Goal: Task Accomplishment & Management: Complete application form

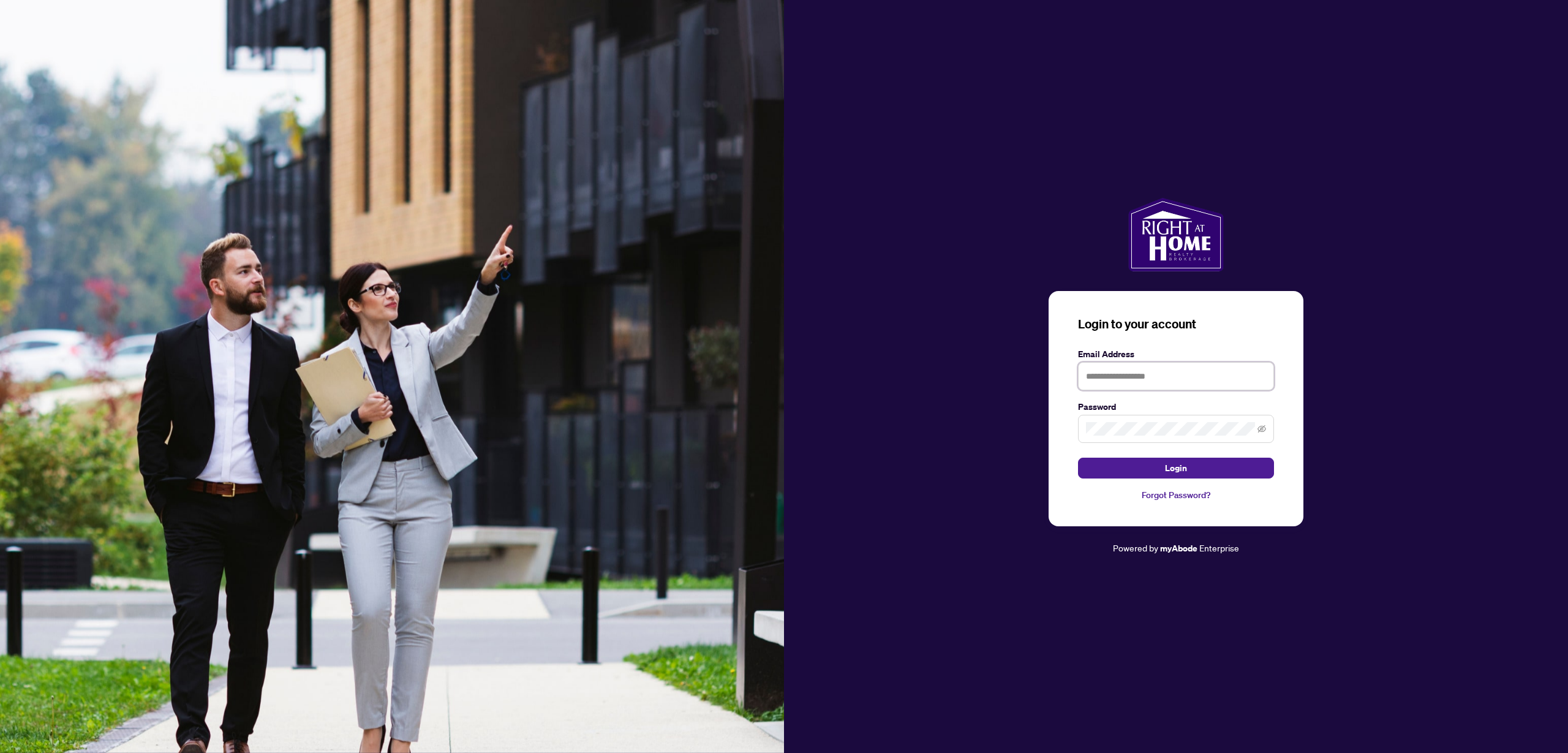
type input "**********"
click at [1167, 466] on span "Login" at bounding box center [1177, 467] width 22 height 19
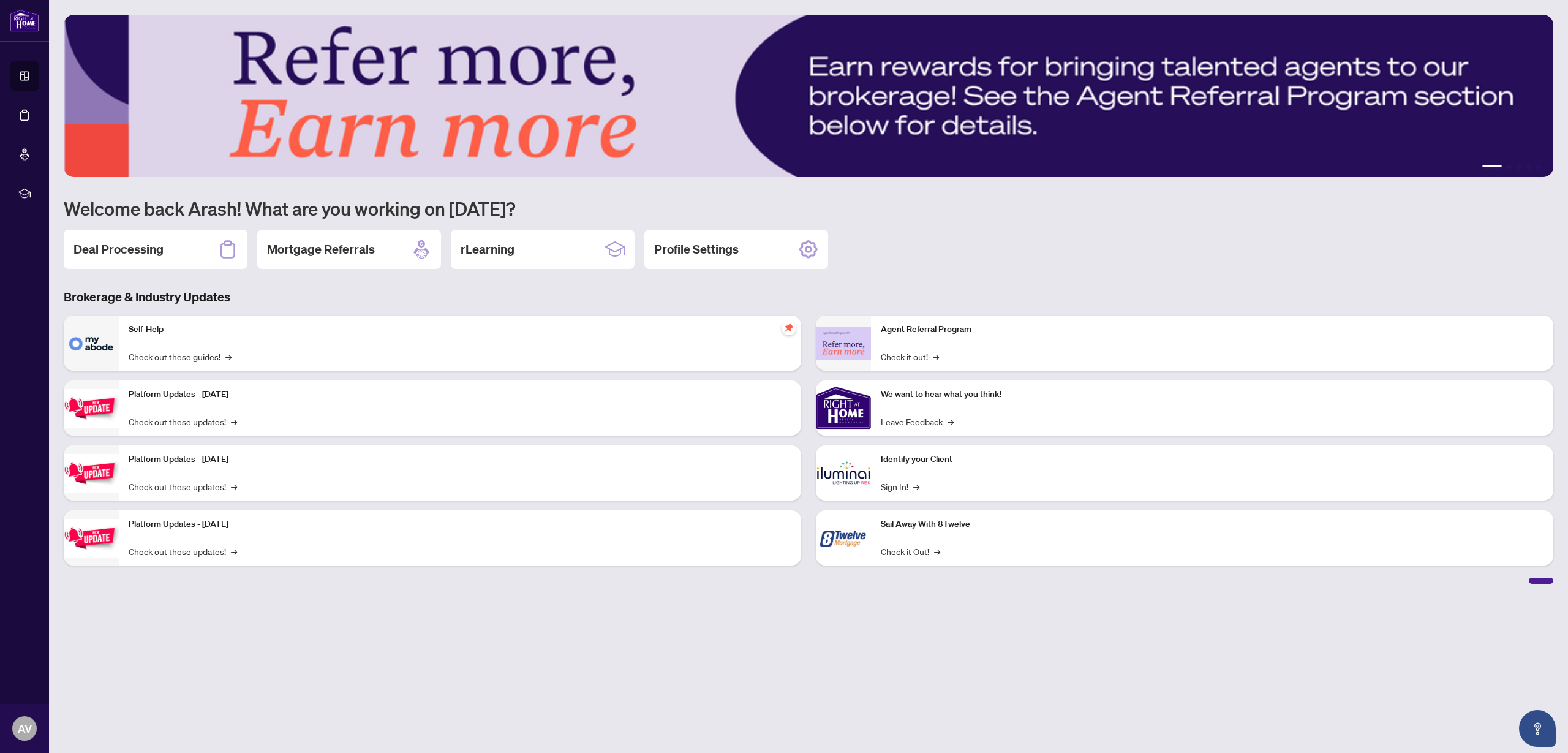
click at [156, 253] on h2 "Deal Processing" at bounding box center [117, 249] width 90 height 18
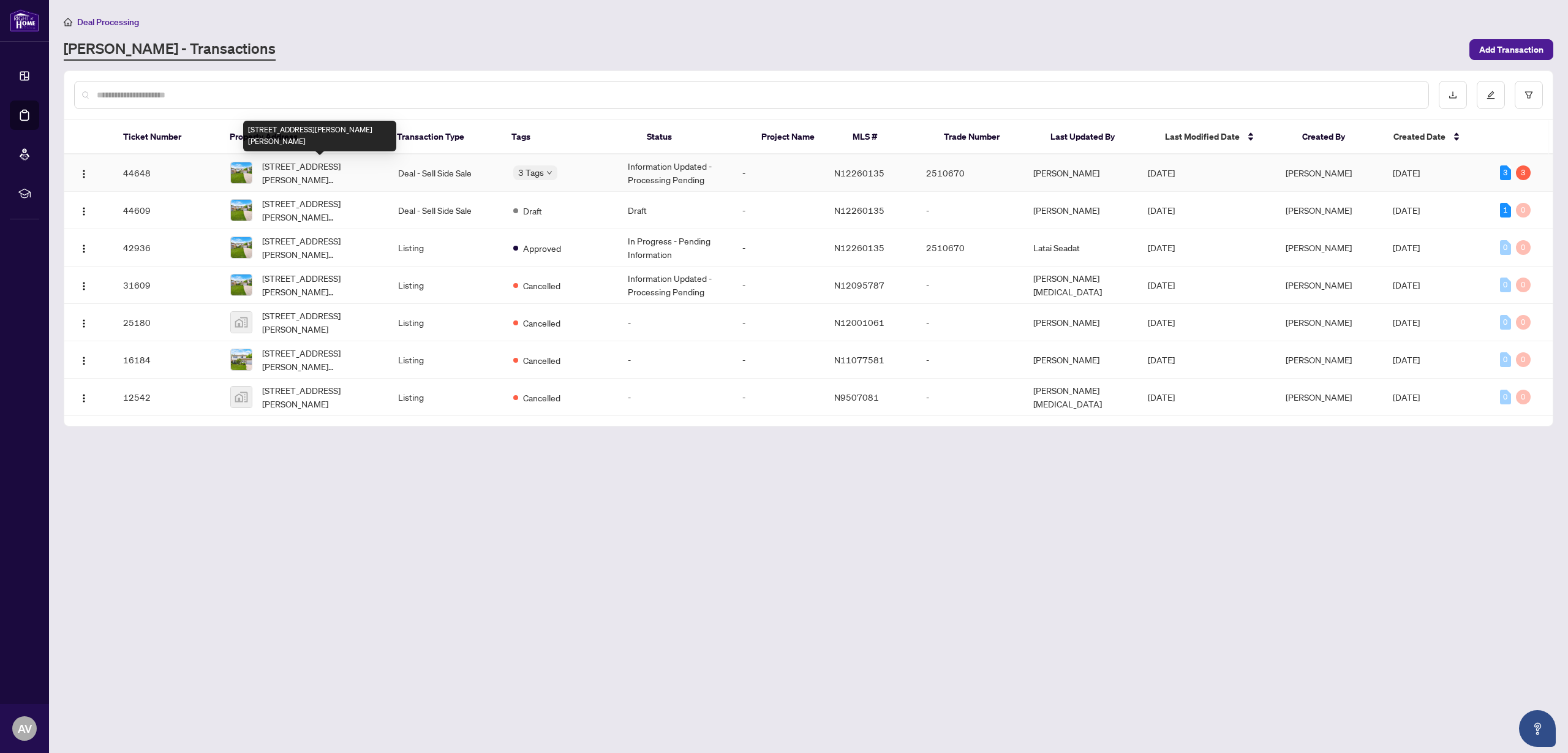
click at [364, 177] on span "[STREET_ADDRESS][PERSON_NAME][PERSON_NAME]" at bounding box center [320, 172] width 117 height 27
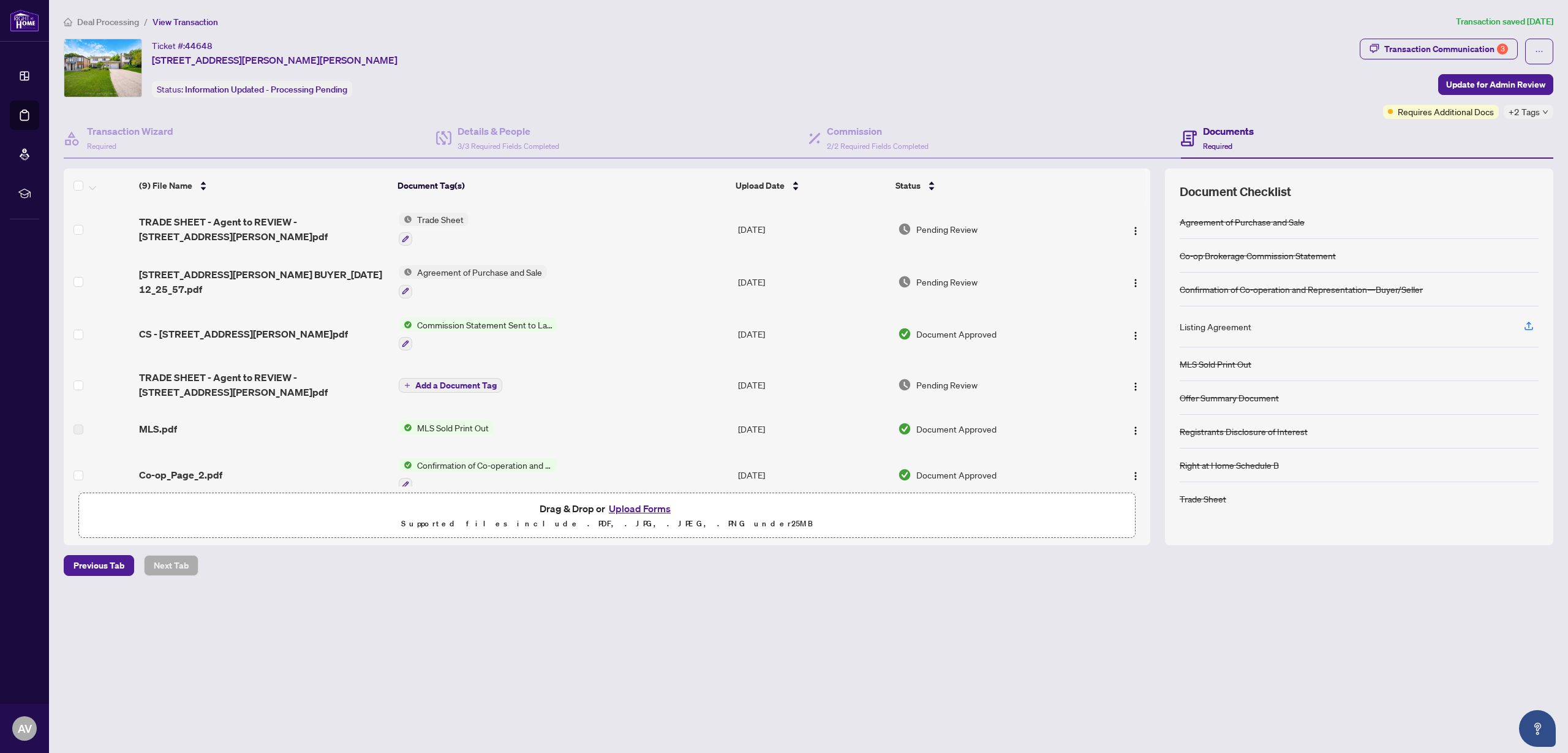
click at [925, 608] on div "Deal Processing / View Transaction Transaction saved [DATE] Ticket #: 44648 [ST…" at bounding box center [809, 316] width 1500 height 604
click at [655, 511] on button "Upload Forms" at bounding box center [639, 508] width 69 height 16
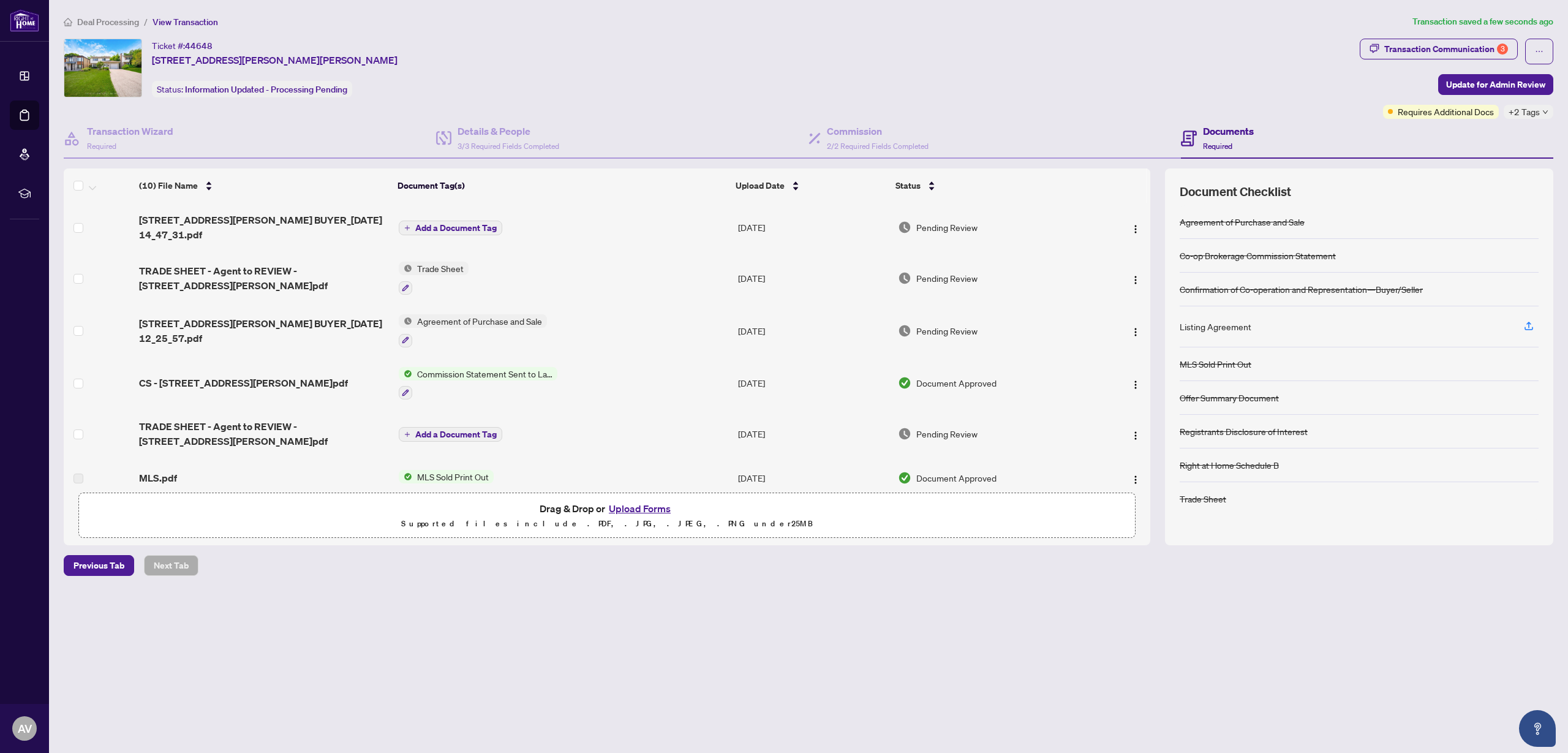
scroll to position [1, 0]
click at [454, 227] on span "Add a Document Tag" at bounding box center [456, 226] width 81 height 8
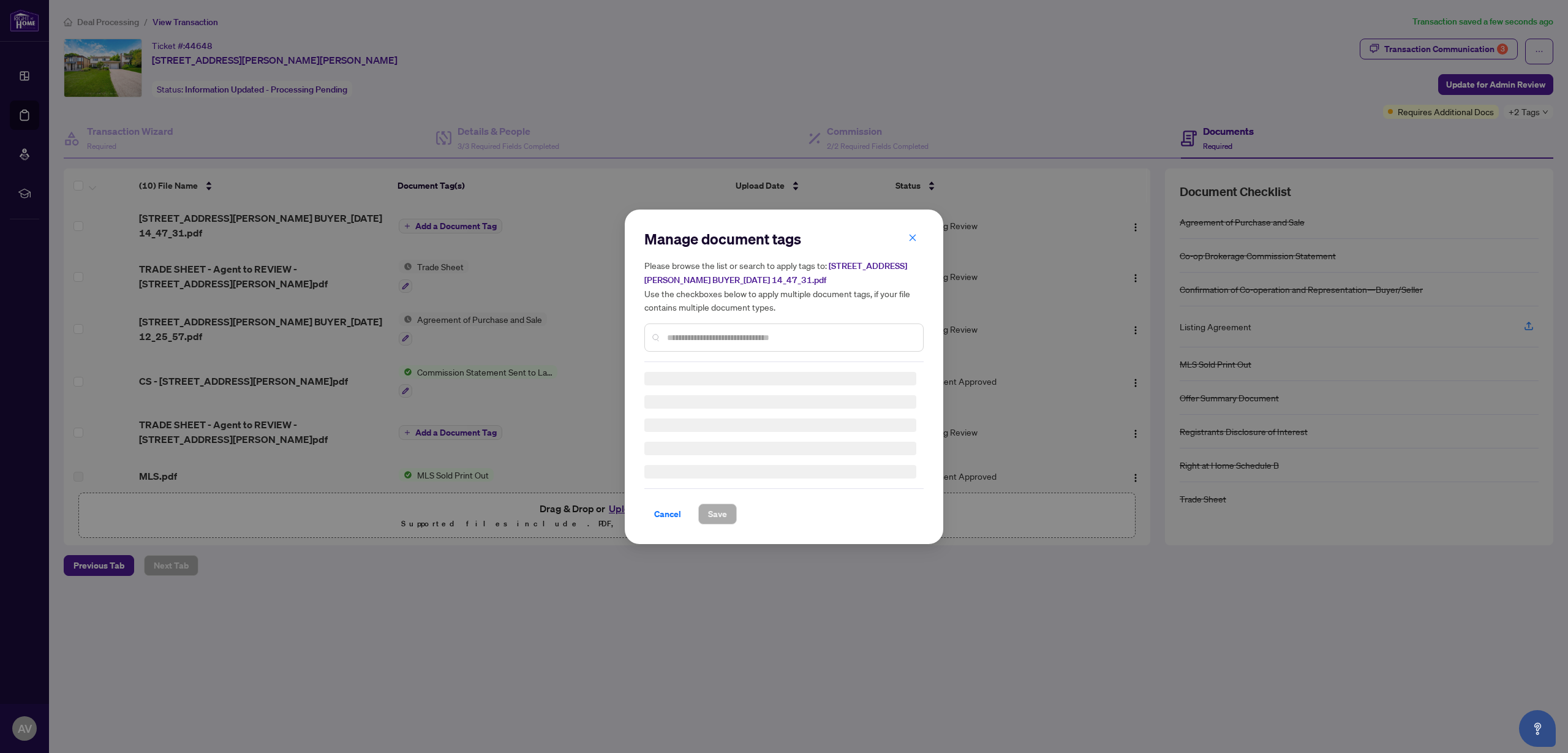
scroll to position [0, 0]
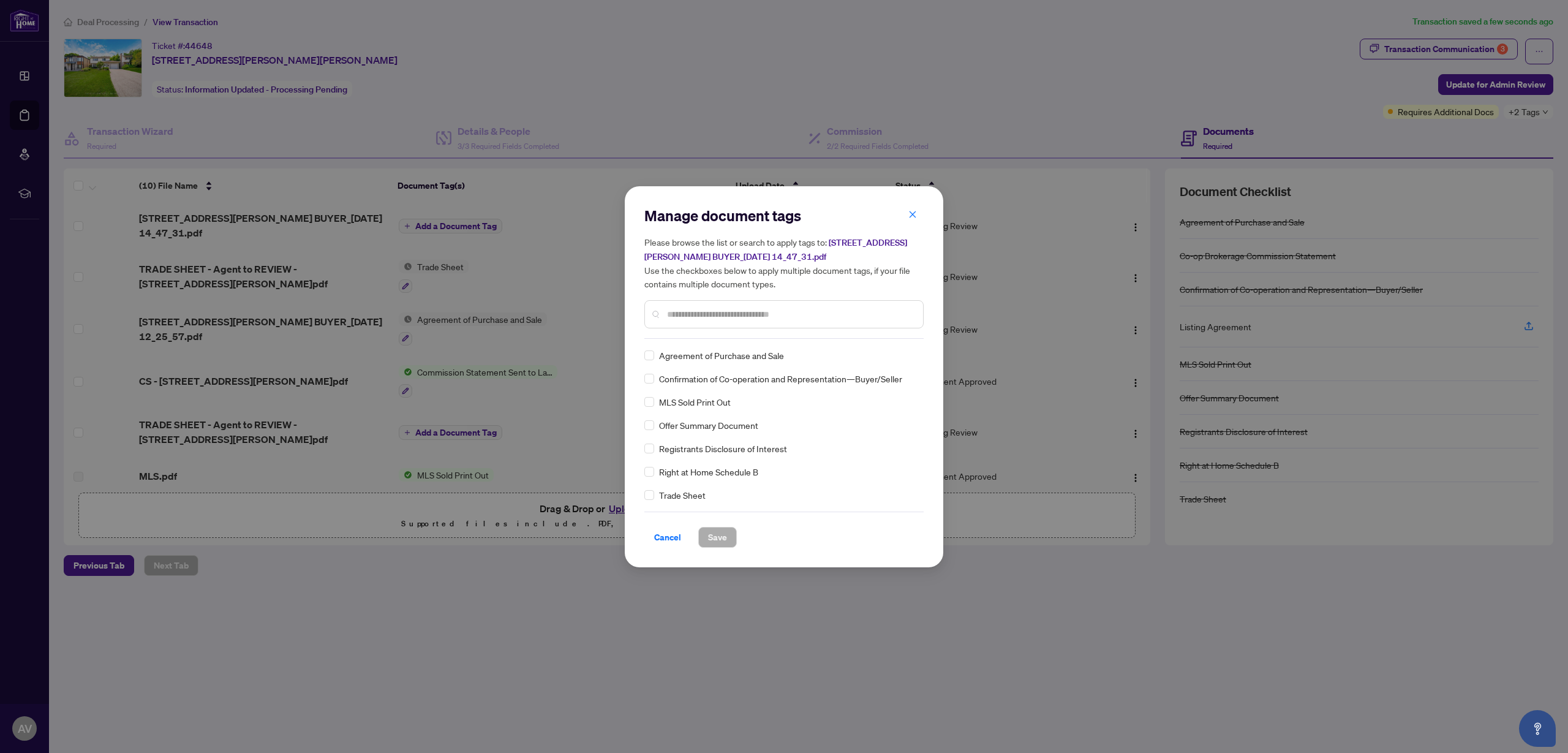
click at [654, 357] on div "Agreement of Purchase and Sale" at bounding box center [781, 355] width 272 height 14
click at [722, 537] on span "Save" at bounding box center [718, 537] width 19 height 19
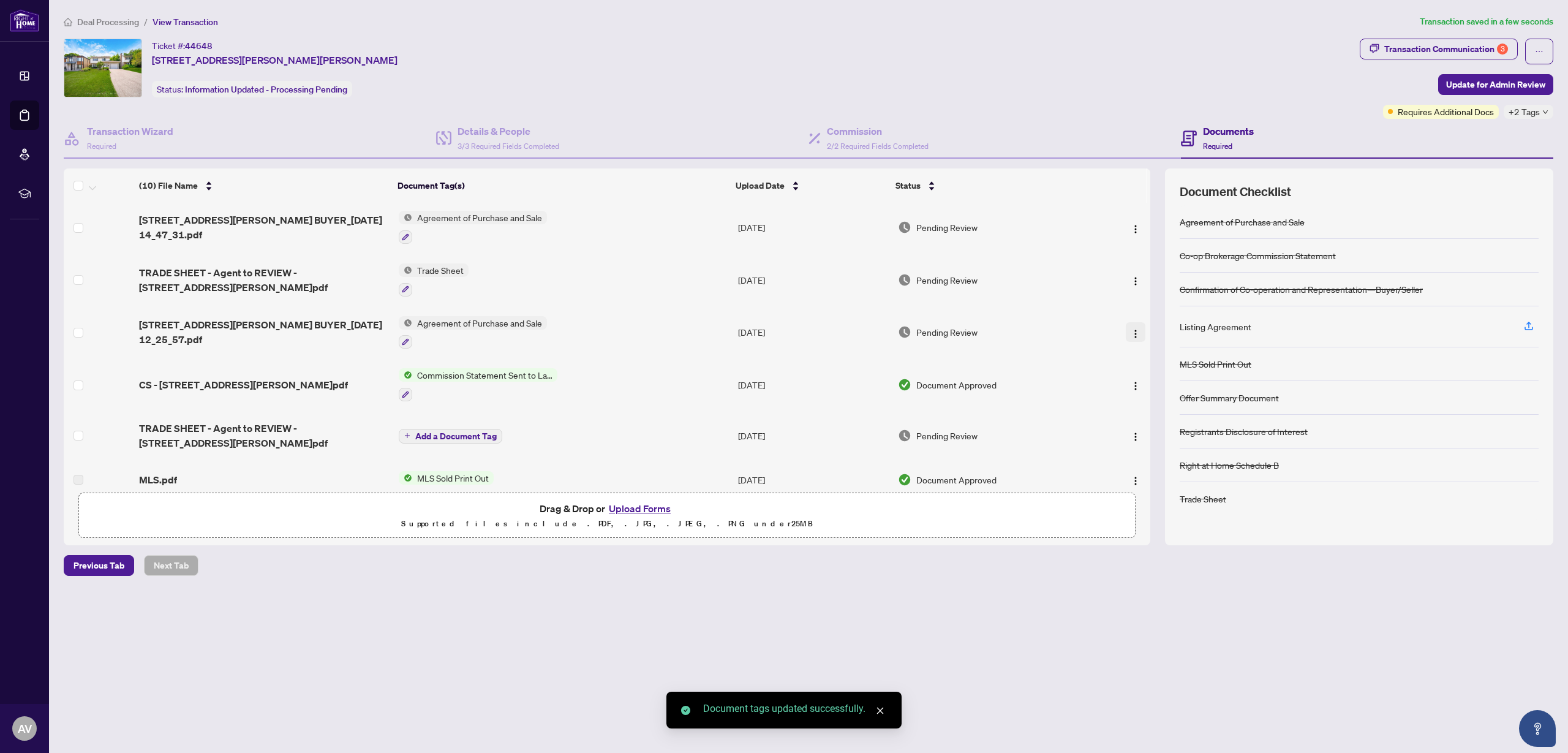
click at [1136, 336] on img "button" at bounding box center [1136, 334] width 10 height 10
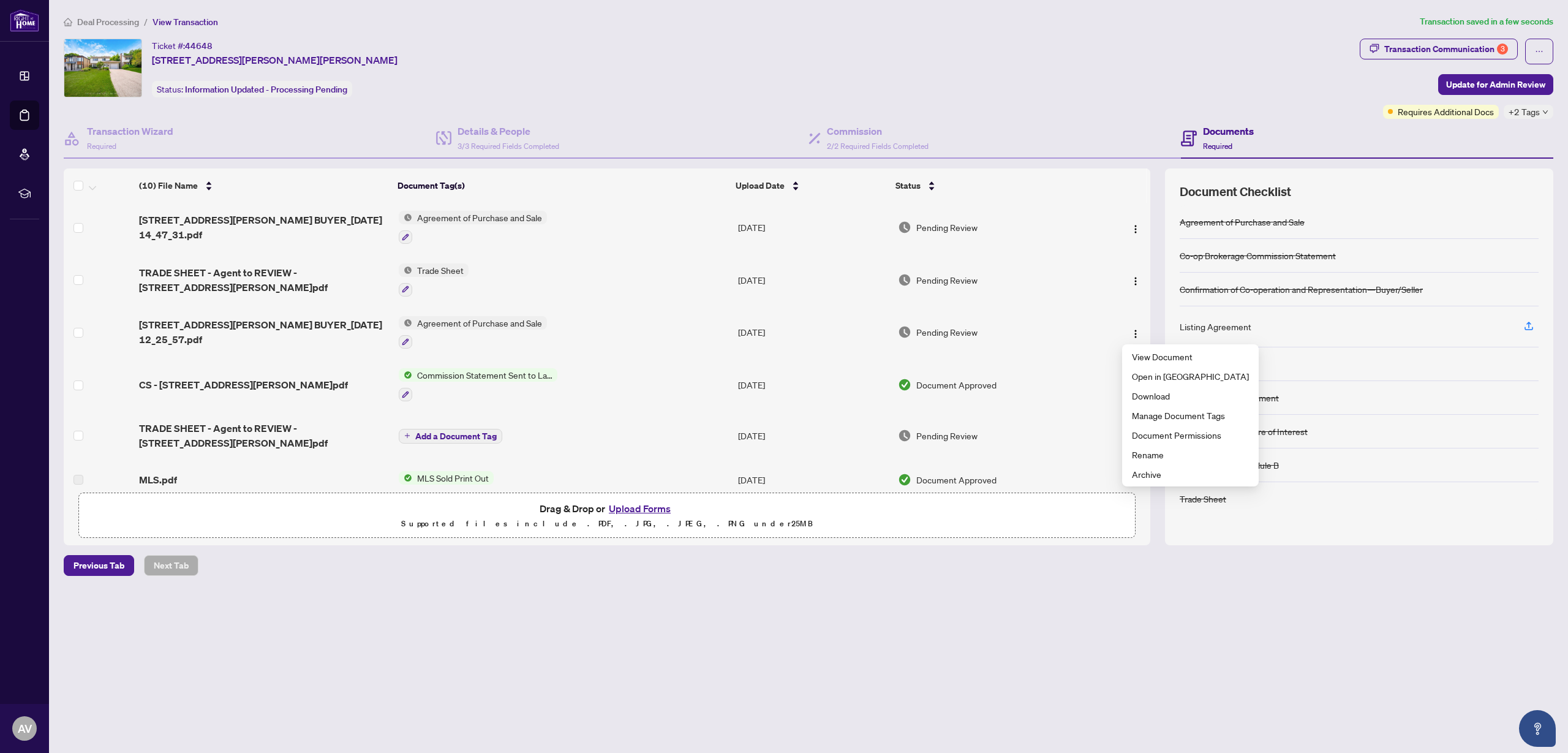
click at [1017, 331] on div "Pending Review" at bounding box center [994, 332] width 191 height 14
click at [1513, 80] on span "Update for Admin Review" at bounding box center [1496, 84] width 99 height 19
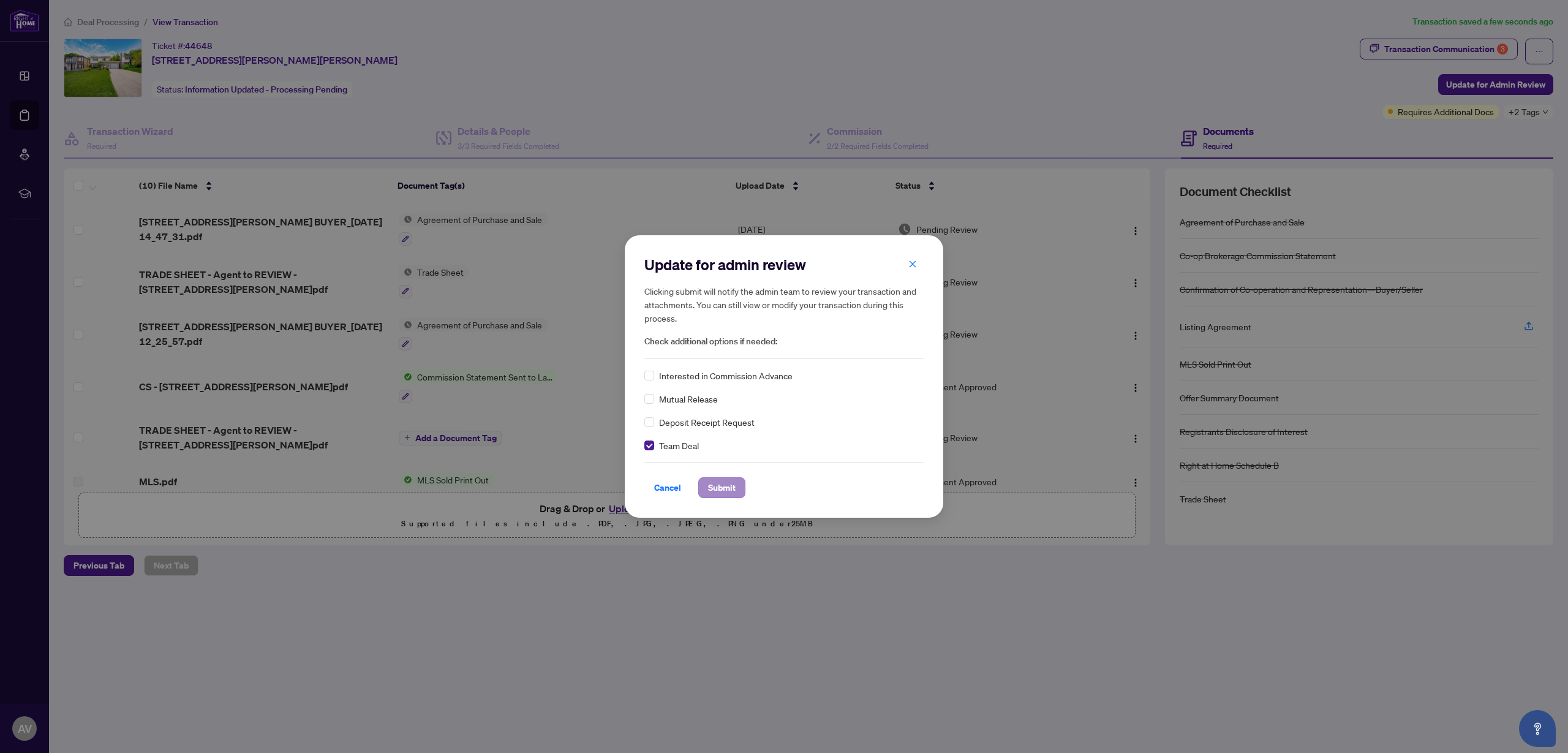
click at [725, 491] on span "Submit" at bounding box center [722, 488] width 28 height 19
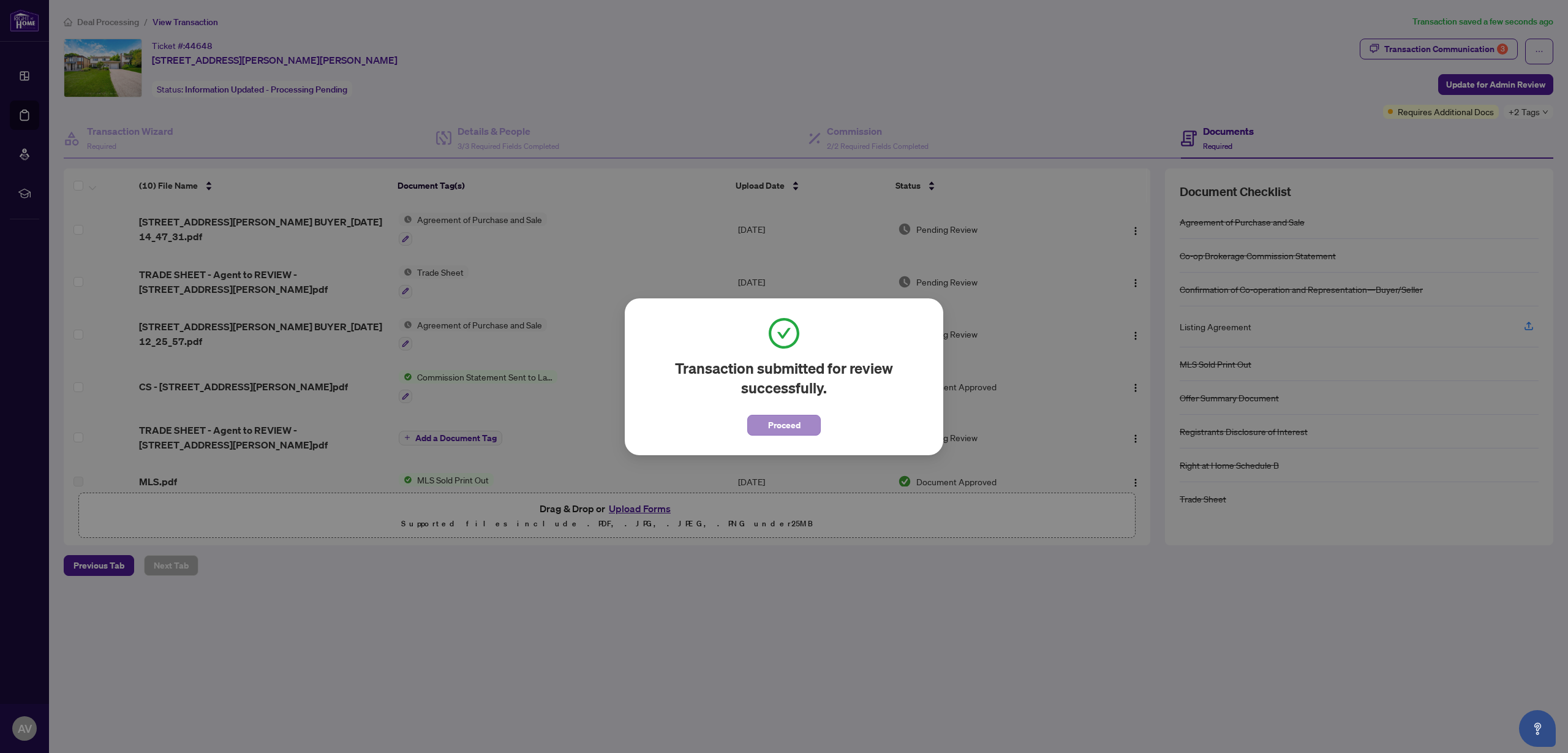
click at [763, 419] on button "Proceed" at bounding box center [784, 425] width 73 height 21
